Goal: Task Accomplishment & Management: Manage account settings

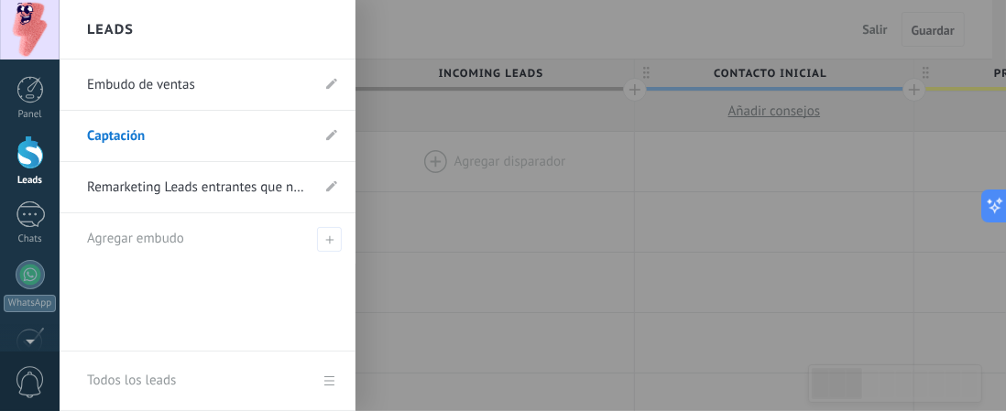
click at [156, 183] on link "Remarketing Leads entrantes que no contestaron" at bounding box center [198, 187] width 223 height 51
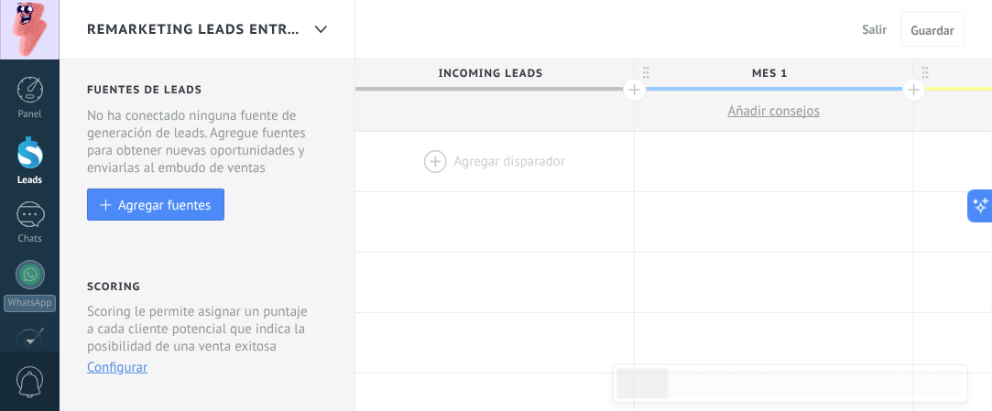
click at [24, 270] on div at bounding box center [30, 274] width 29 height 29
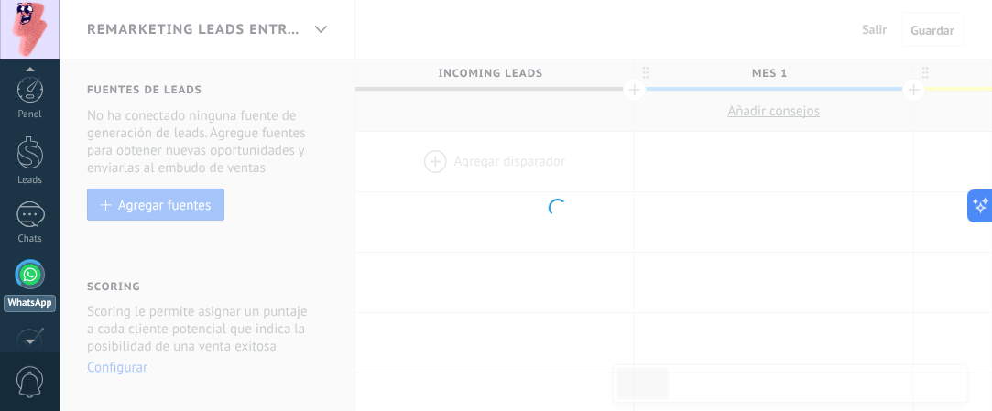
scroll to position [52, 0]
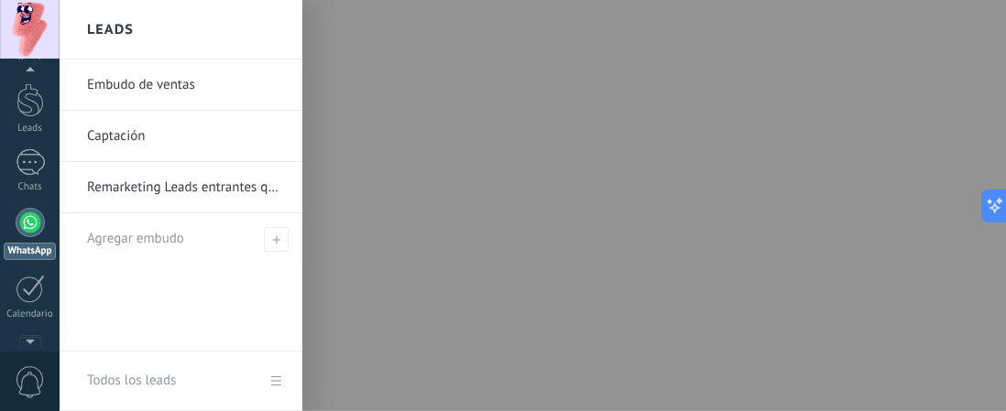
click at [24, 98] on div at bounding box center [29, 100] width 27 height 34
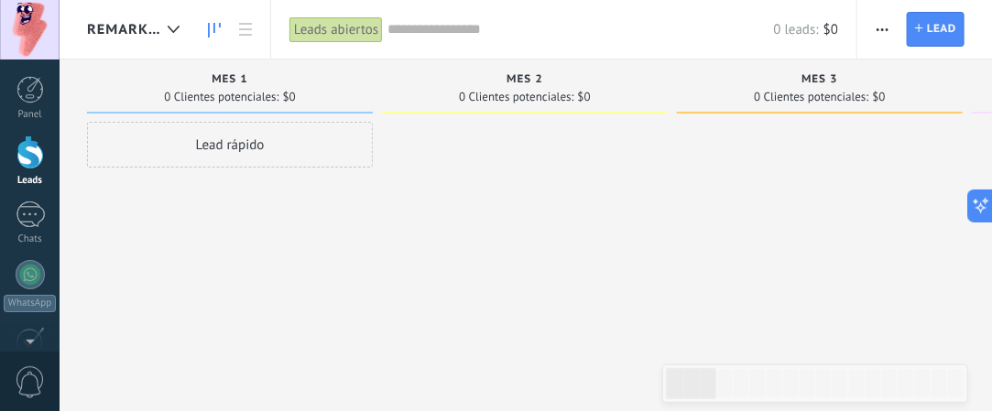
click at [20, 272] on div at bounding box center [30, 274] width 29 height 29
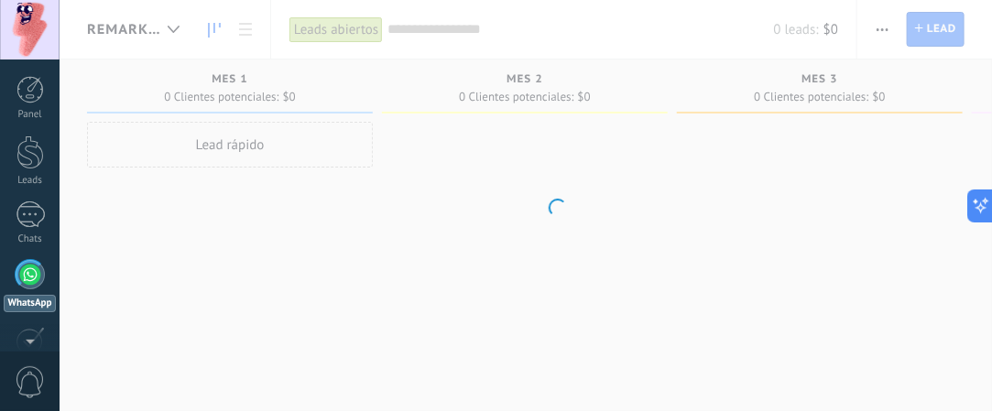
scroll to position [52, 0]
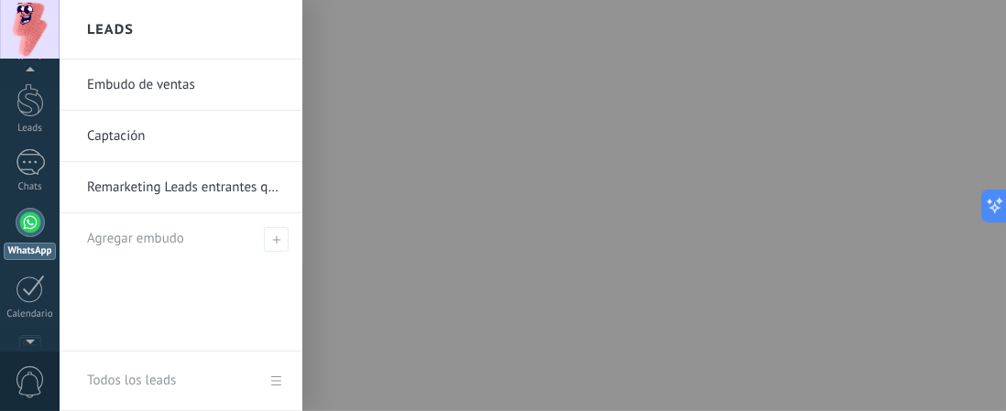
click at [41, 93] on div at bounding box center [29, 100] width 27 height 34
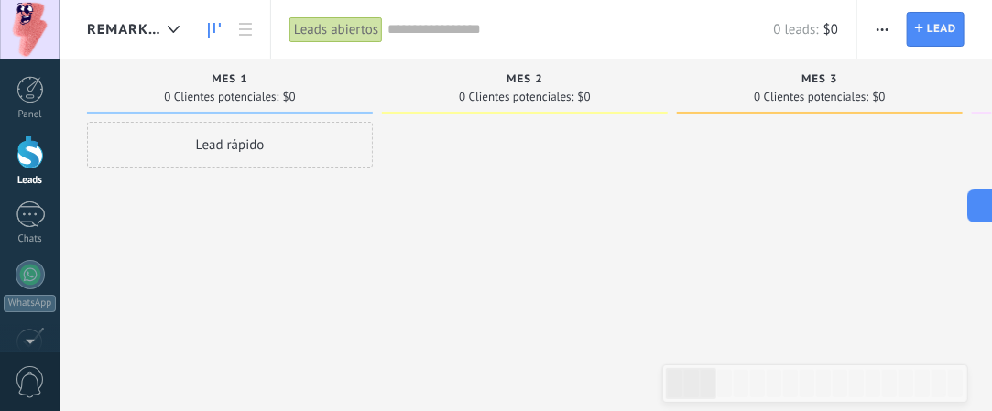
click at [181, 29] on div at bounding box center [174, 30] width 30 height 36
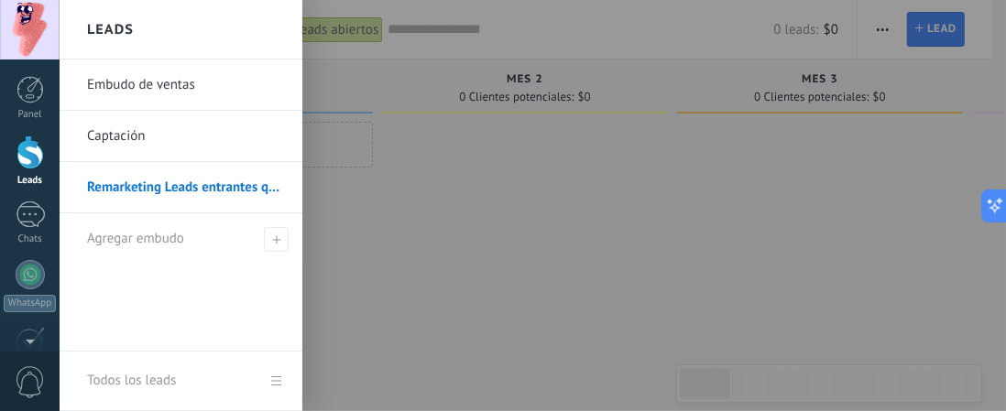
click at [130, 132] on link "Captación" at bounding box center [185, 136] width 197 height 51
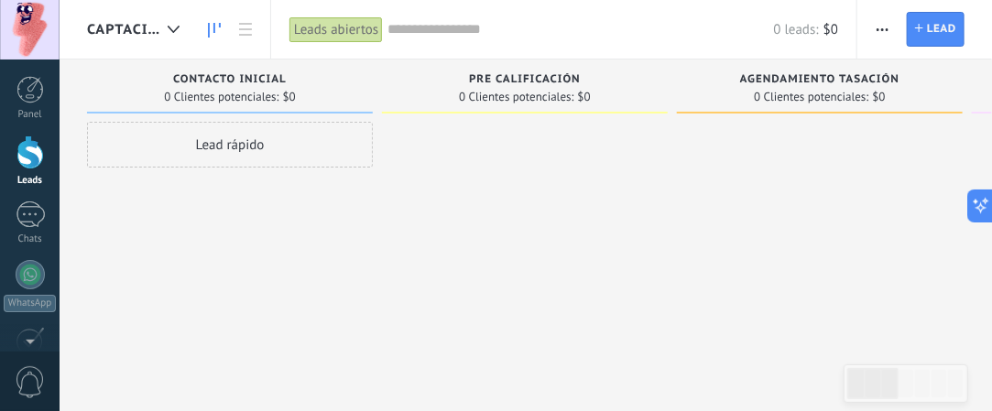
click at [164, 33] on div at bounding box center [174, 30] width 30 height 36
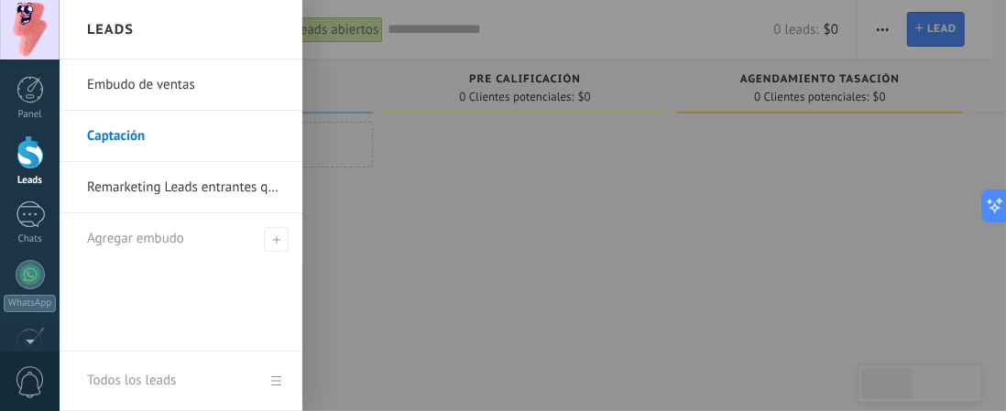
drag, startPoint x: 963, startPoint y: 45, endPoint x: 947, endPoint y: 37, distance: 18.4
click at [947, 37] on div at bounding box center [563, 205] width 1006 height 411
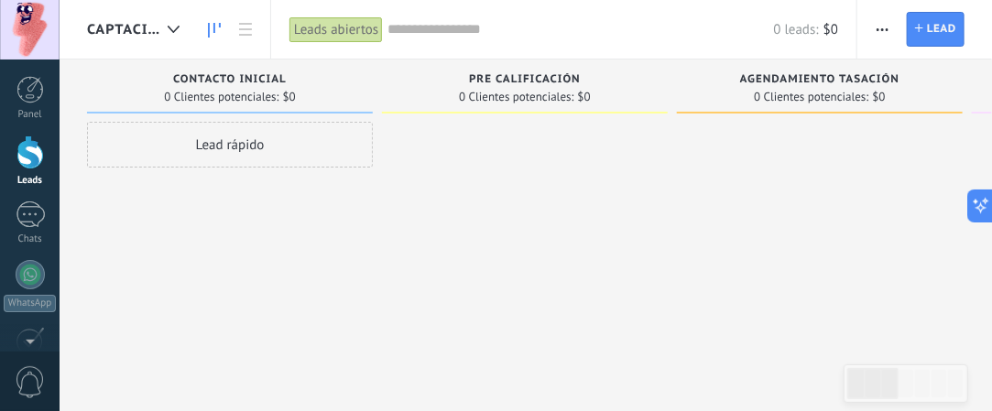
click at [947, 37] on span "Lead" at bounding box center [941, 29] width 29 height 33
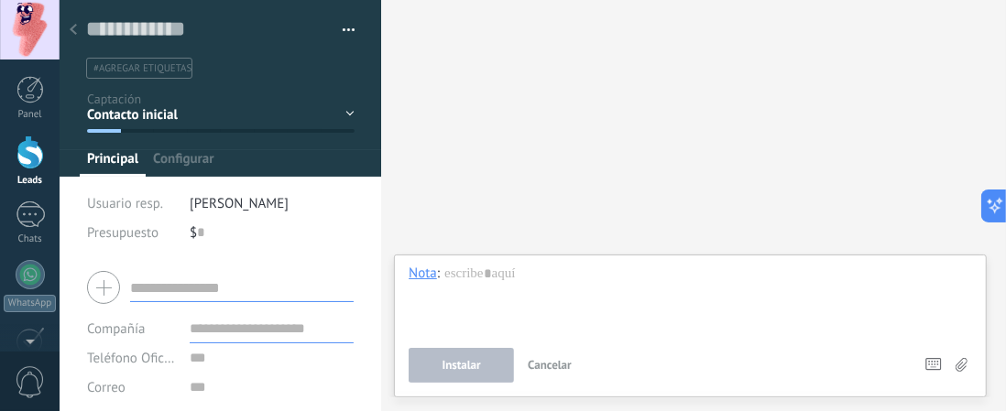
click at [75, 29] on icon at bounding box center [73, 29] width 7 height 11
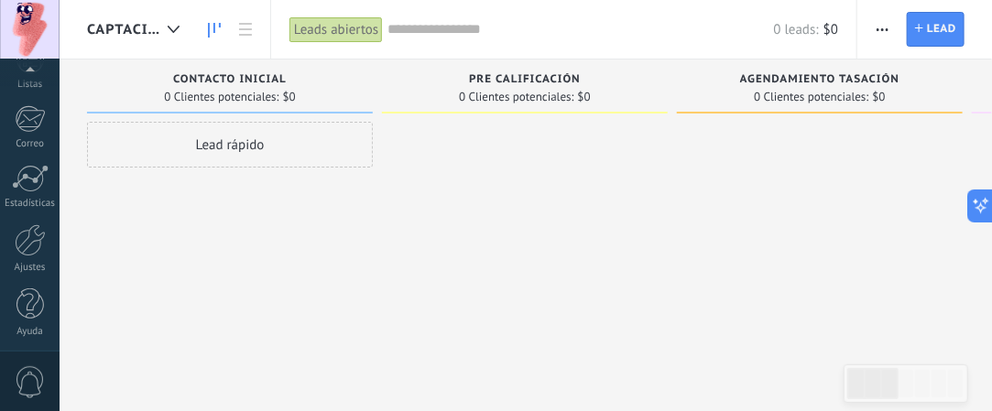
scroll to position [351, 0]
click at [38, 226] on div at bounding box center [30, 236] width 31 height 32
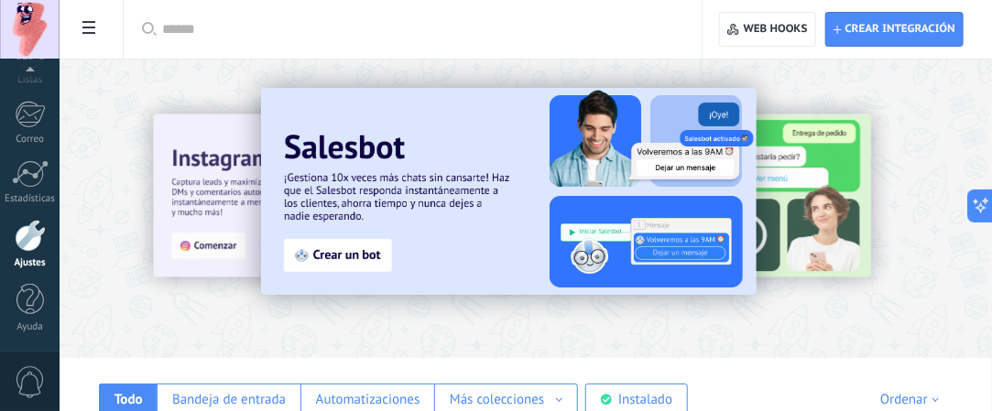
click at [793, 177] on div at bounding box center [980, 208] width 412 height 165
